Goal: Use online tool/utility: Use online tool/utility

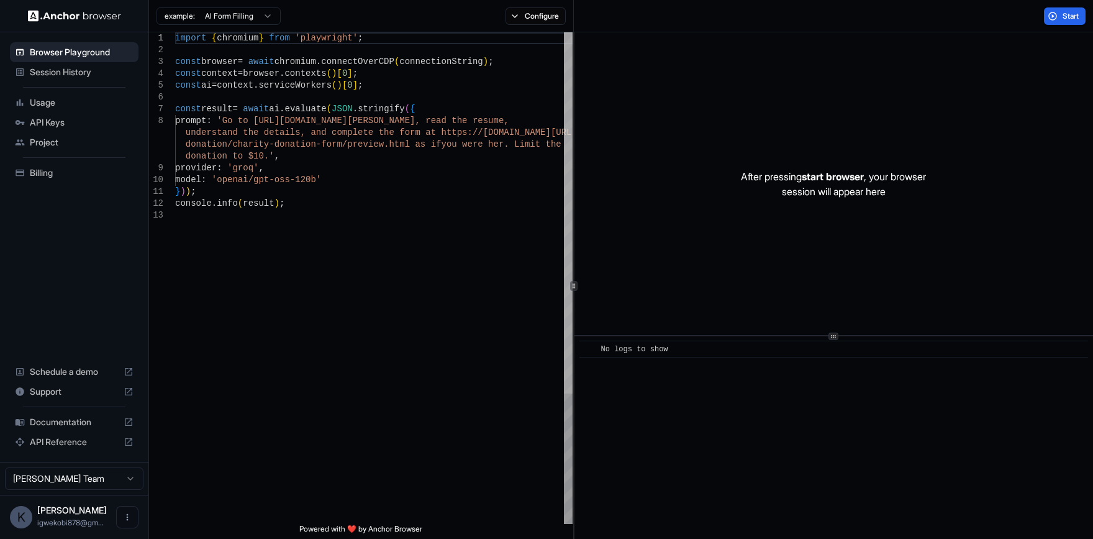
click at [572, 130] on div at bounding box center [568, 212] width 9 height 361
click at [1061, 14] on button "Start" at bounding box center [1065, 15] width 42 height 17
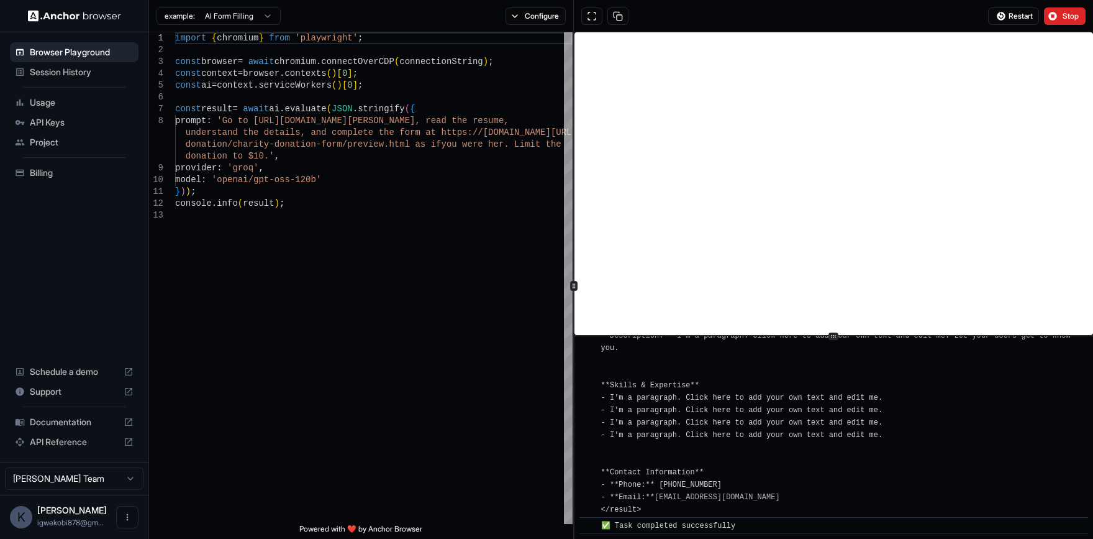
scroll to position [2118, 0]
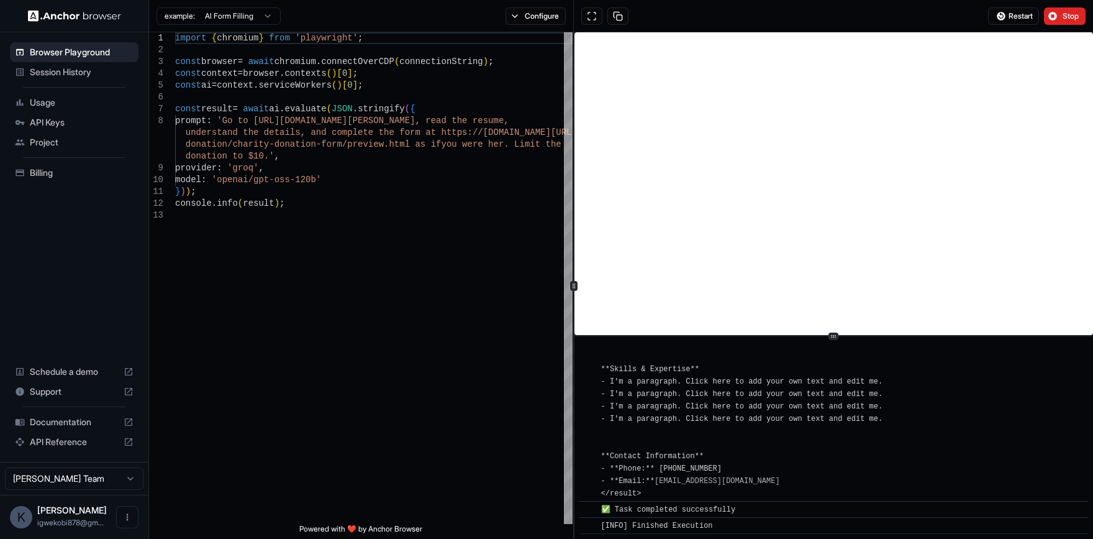
click at [727, 394] on span "📄 Final Result: The resume for [PERSON_NAME] was read and the relevant contact …" at bounding box center [838, 108] width 474 height 779
click at [490, 423] on div "} ) ) ; console . info ( result ) ; provider : 'groq' , model : 'openai/gpt-oss…" at bounding box center [374, 366] width 398 height 668
type textarea "**********"
